Goal: Information Seeking & Learning: Understand process/instructions

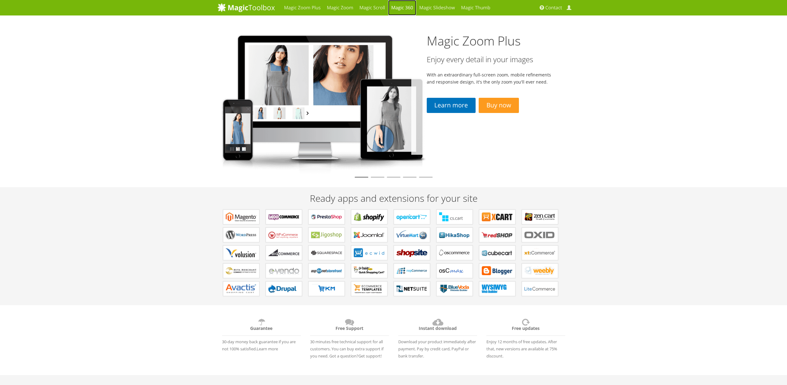
click at [407, 7] on link "Magic 360" at bounding box center [402, 7] width 28 height 15
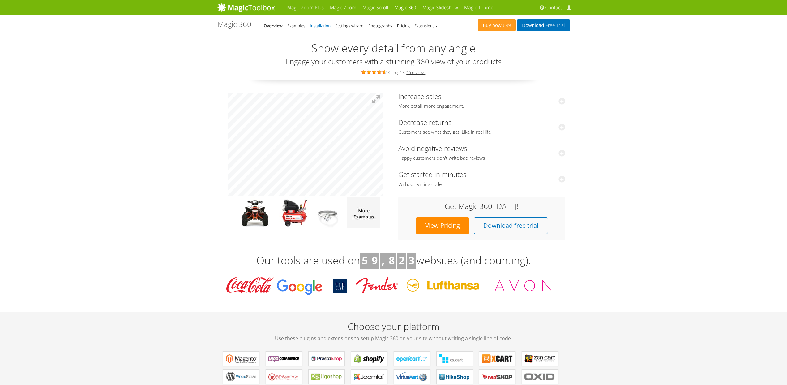
click at [323, 27] on link "Installation" at bounding box center [320, 26] width 21 height 6
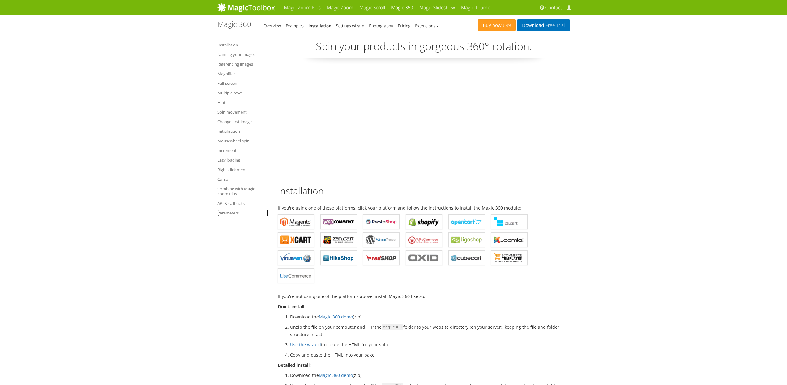
click at [226, 215] on link "Parameters" at bounding box center [242, 212] width 51 height 7
click at [229, 202] on link "API & callbacks" at bounding box center [242, 202] width 51 height 7
